Goal: Navigation & Orientation: Find specific page/section

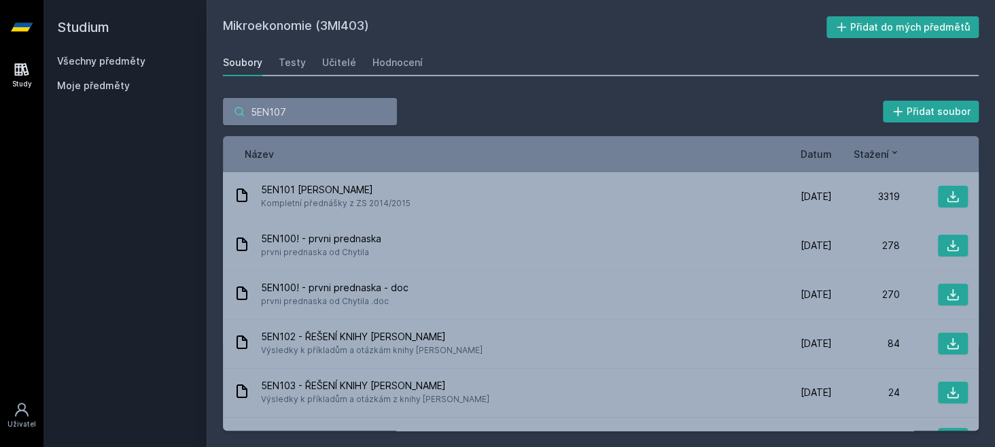
drag, startPoint x: 298, startPoint y: 107, endPoint x: 209, endPoint y: 114, distance: 90.1
click at [209, 114] on div "5EN107 Přidat soubor Řazení: Název Datum Stažení Název Datum Stažení 5EN101 [PE…" at bounding box center [601, 264] width 789 height 365
paste input "2AJ211"
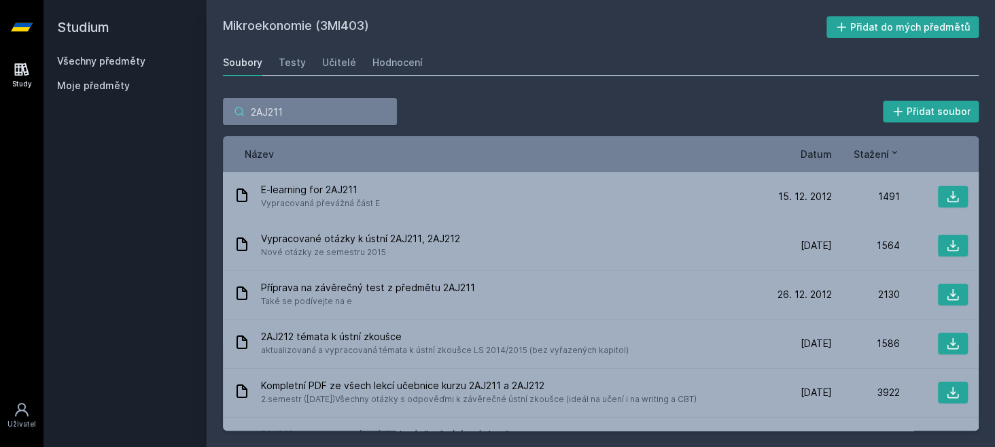
type input "2AJ211"
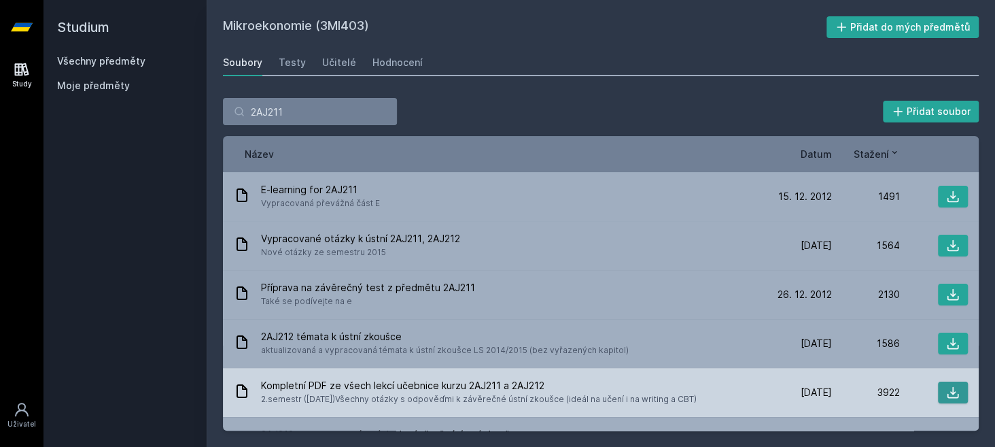
click at [950, 389] on icon at bounding box center [953, 392] width 14 height 14
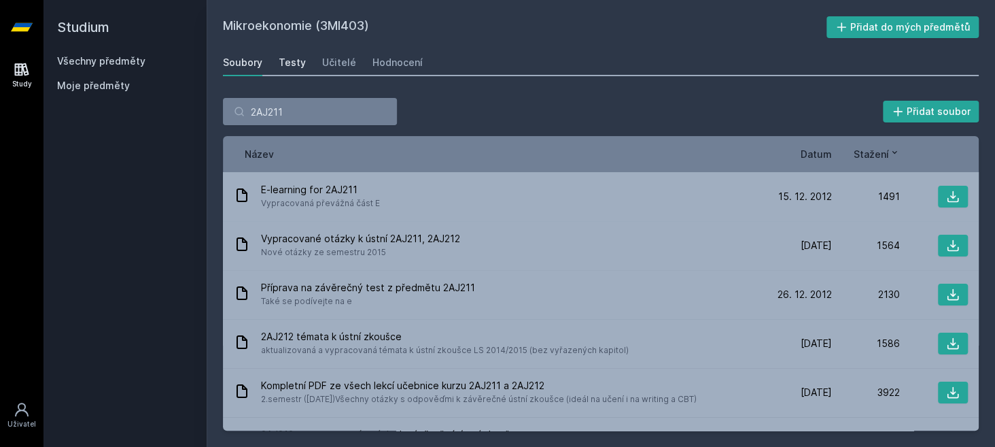
click at [280, 61] on div "Testy" at bounding box center [292, 63] width 27 height 14
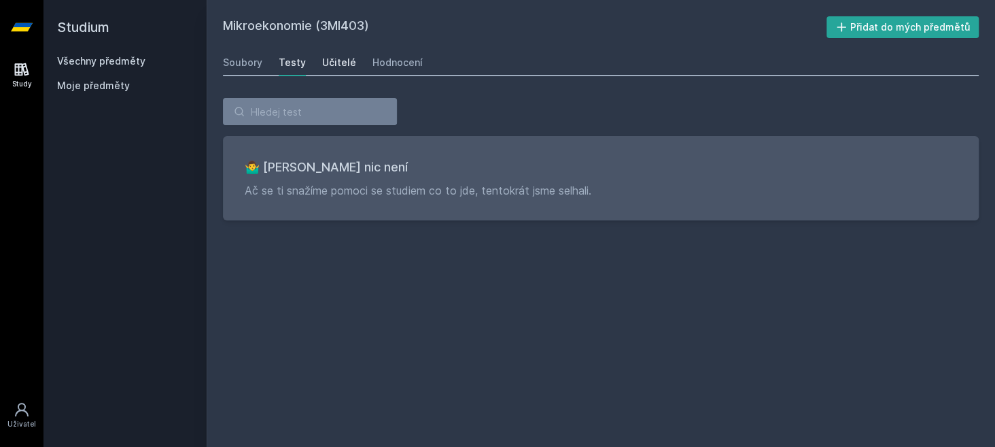
click at [328, 58] on div "Učitelé" at bounding box center [339, 63] width 34 height 14
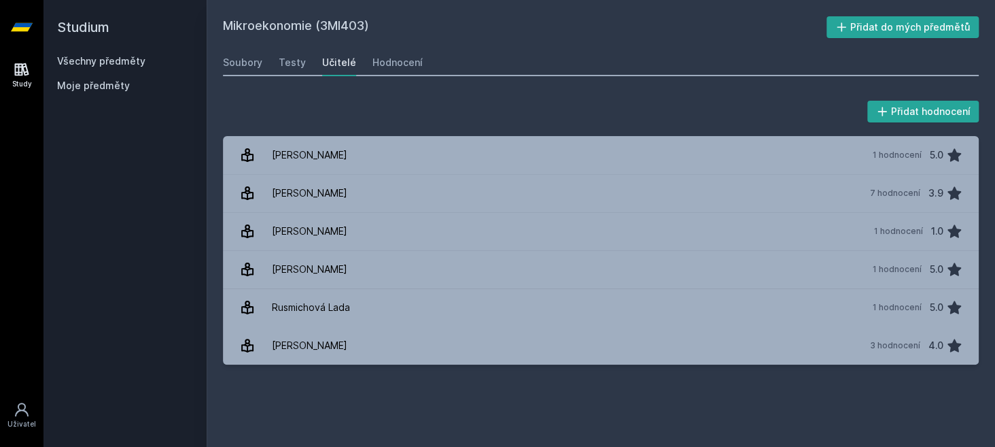
click at [31, 26] on icon at bounding box center [22, 27] width 22 height 54
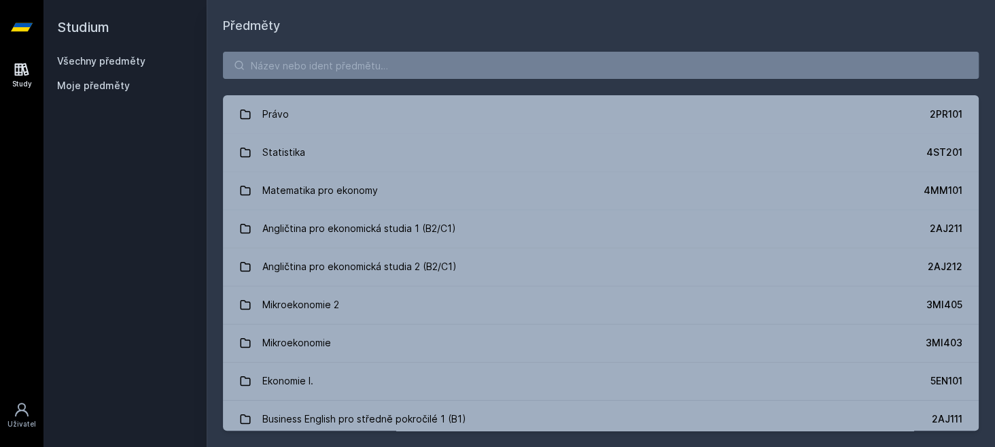
click at [30, 27] on icon at bounding box center [22, 27] width 22 height 8
click at [111, 30] on h2 "Studium" at bounding box center [125, 27] width 136 height 54
click at [22, 67] on icon at bounding box center [22, 69] width 14 height 13
click at [92, 87] on span "Moje předměty" at bounding box center [93, 86] width 73 height 14
click at [82, 87] on span "Moje předměty" at bounding box center [93, 86] width 73 height 14
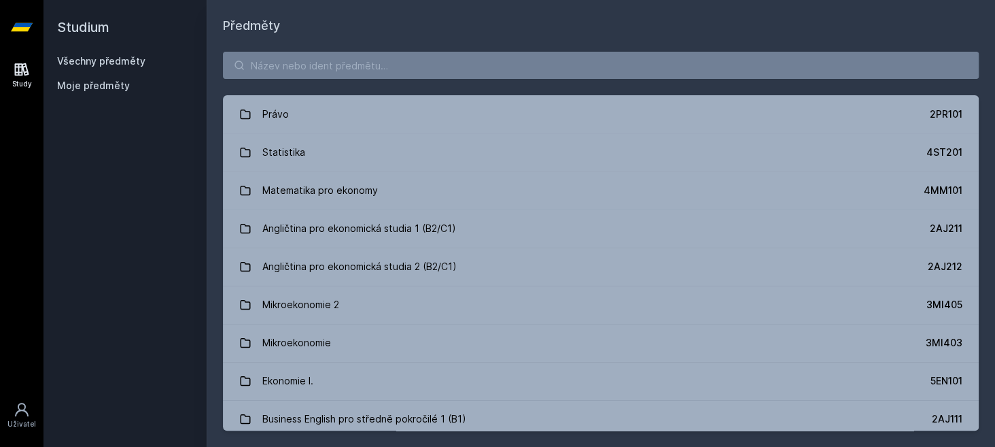
click at [102, 58] on link "Všechny předměty" at bounding box center [101, 61] width 88 height 12
click at [102, 89] on span "Moje předměty" at bounding box center [93, 86] width 73 height 14
click at [104, 84] on span "Moje předměty" at bounding box center [93, 86] width 73 height 14
click at [107, 61] on link "Všechny předměty" at bounding box center [101, 61] width 88 height 12
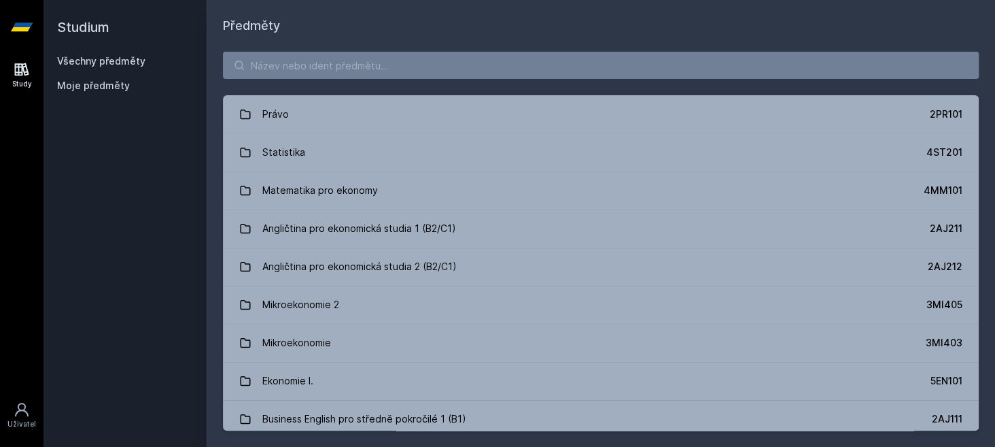
click at [129, 62] on link "Všechny předměty" at bounding box center [101, 61] width 88 height 12
click at [96, 88] on span "Moje předměty" at bounding box center [93, 86] width 73 height 14
click at [22, 417] on icon at bounding box center [22, 409] width 16 height 16
